Goal: Navigation & Orientation: Go to known website

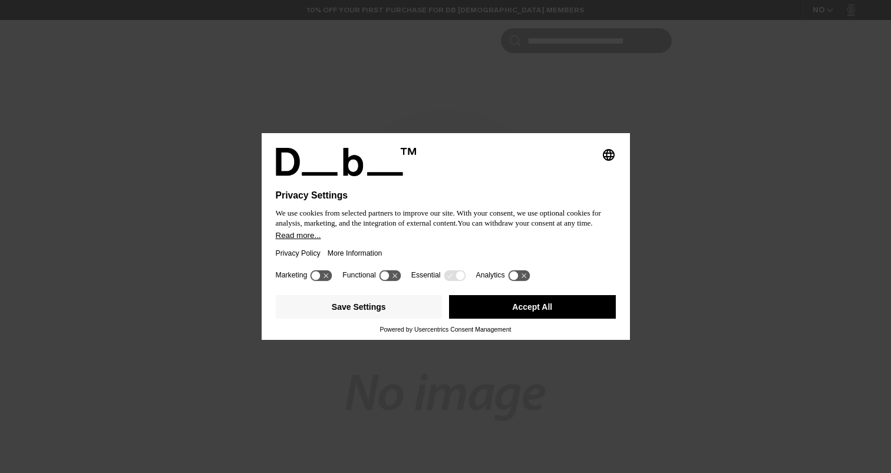
click at [547, 306] on button "Accept All" at bounding box center [532, 307] width 167 height 24
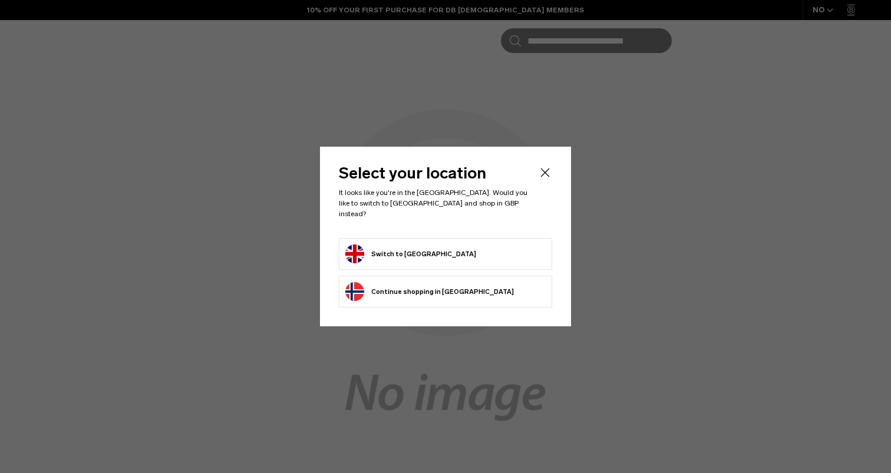
click at [454, 245] on form "Switch to United Kingdom" at bounding box center [445, 254] width 200 height 19
click at [429, 247] on button "Switch to United Kingdom" at bounding box center [410, 254] width 131 height 19
